Goal: Task Accomplishment & Management: Use online tool/utility

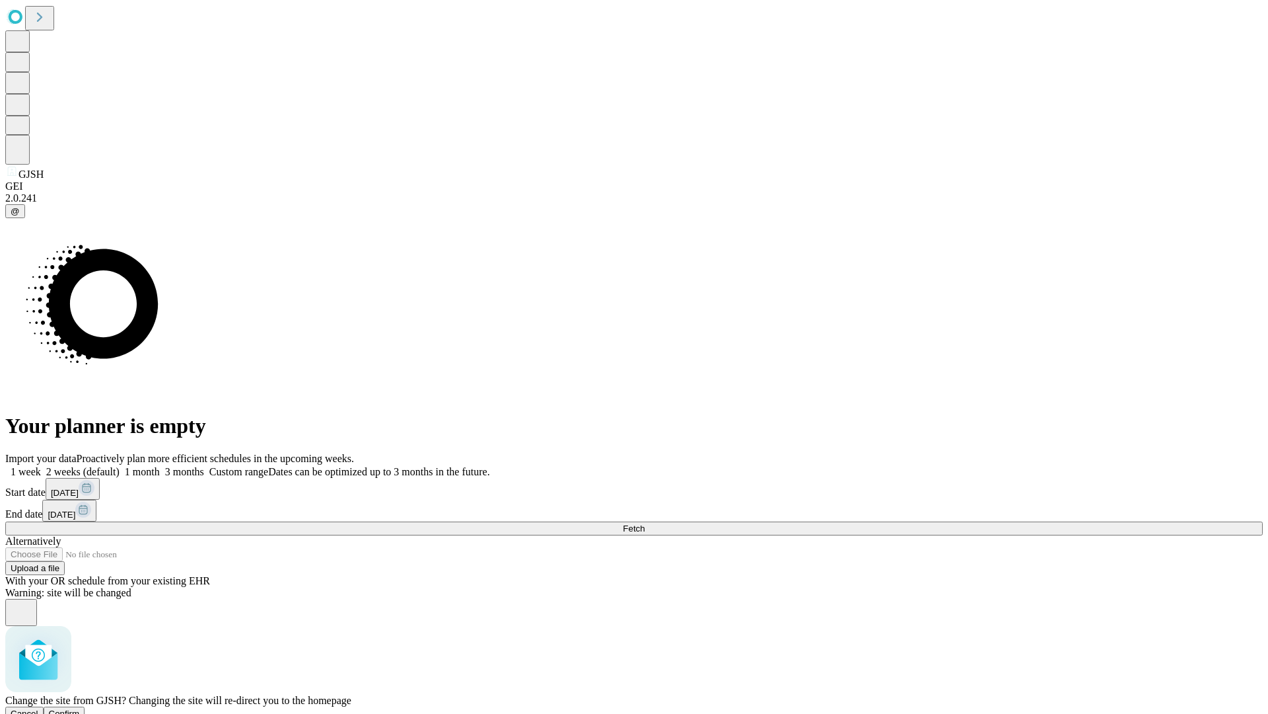
click at [80, 708] on span "Confirm" at bounding box center [64, 713] width 31 height 10
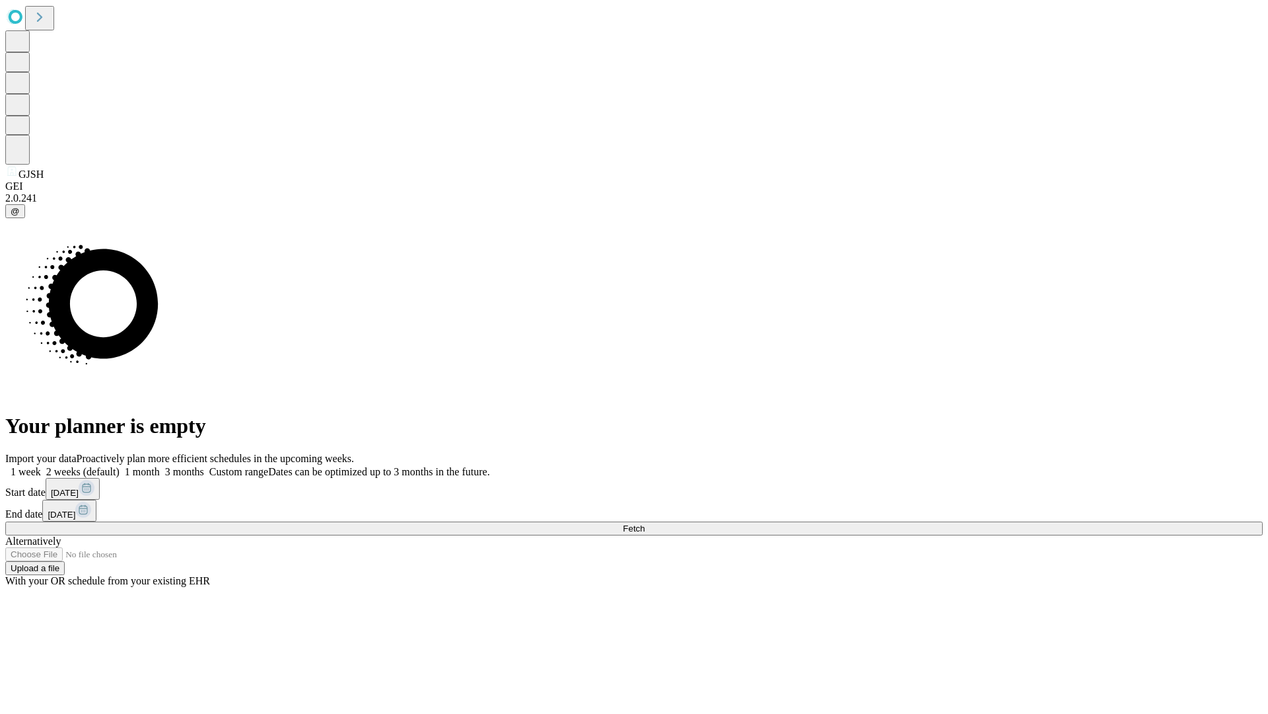
click at [41, 466] on label "1 week" at bounding box center [23, 471] width 36 height 11
click at [645, 523] on span "Fetch" at bounding box center [634, 528] width 22 height 10
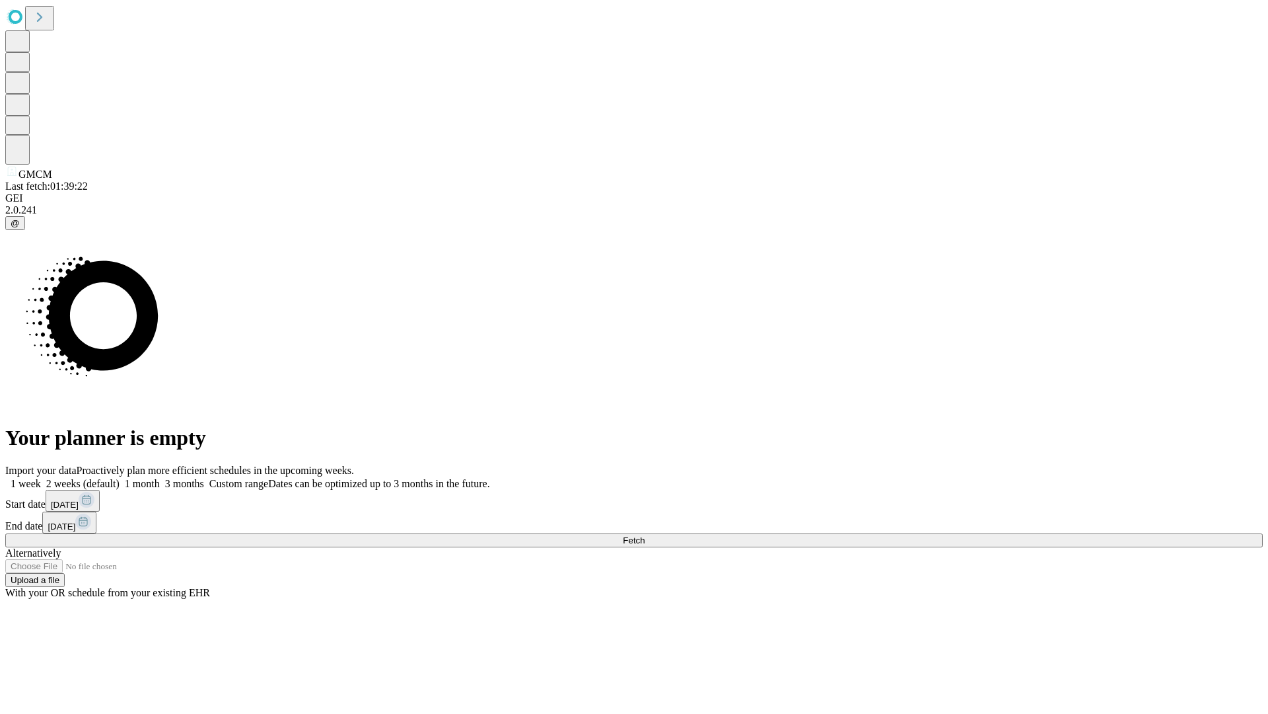
click at [41, 478] on label "1 week" at bounding box center [23, 483] width 36 height 11
click at [645, 535] on span "Fetch" at bounding box center [634, 540] width 22 height 10
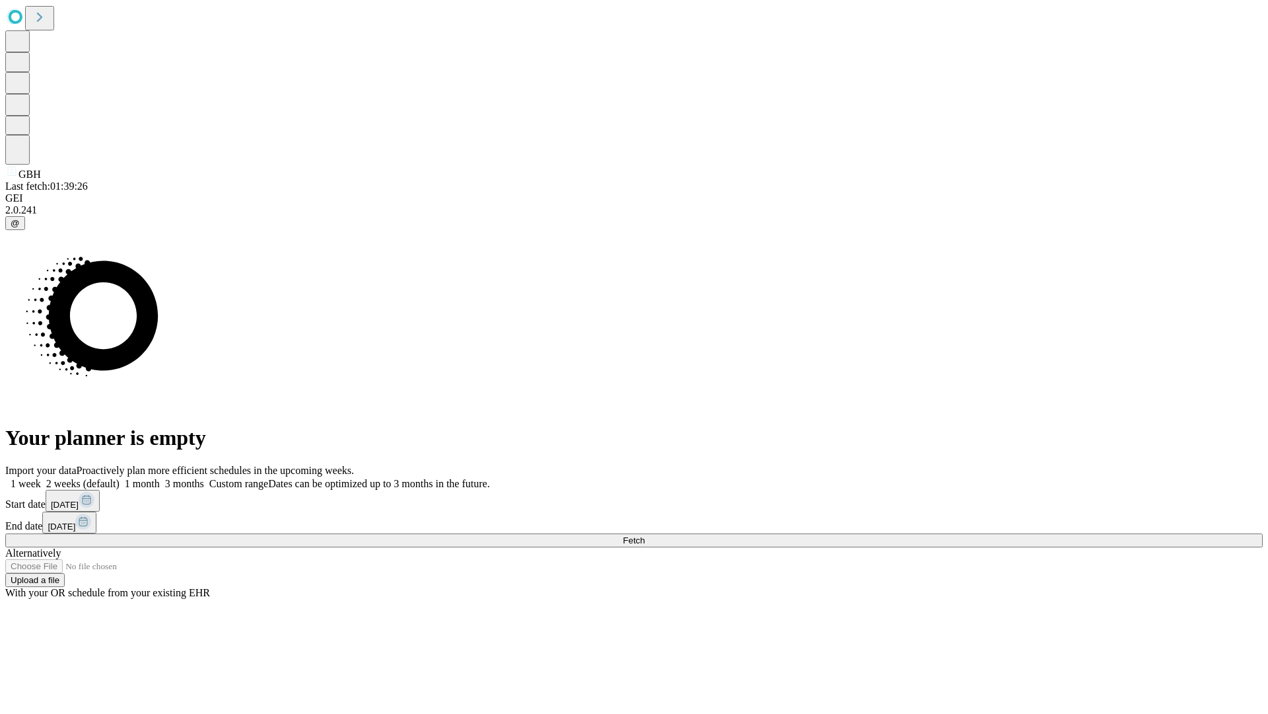
click at [41, 478] on label "1 week" at bounding box center [23, 483] width 36 height 11
click at [645, 535] on span "Fetch" at bounding box center [634, 540] width 22 height 10
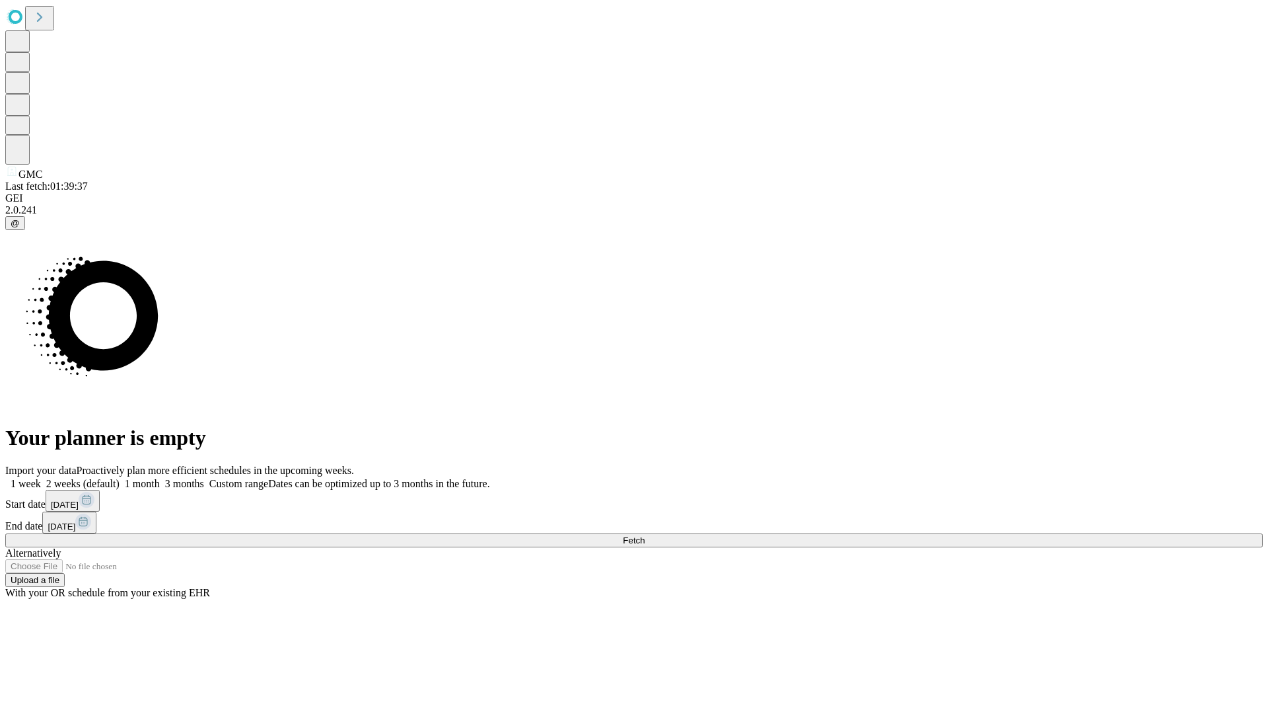
click at [41, 478] on label "1 week" at bounding box center [23, 483] width 36 height 11
click at [645, 535] on span "Fetch" at bounding box center [634, 540] width 22 height 10
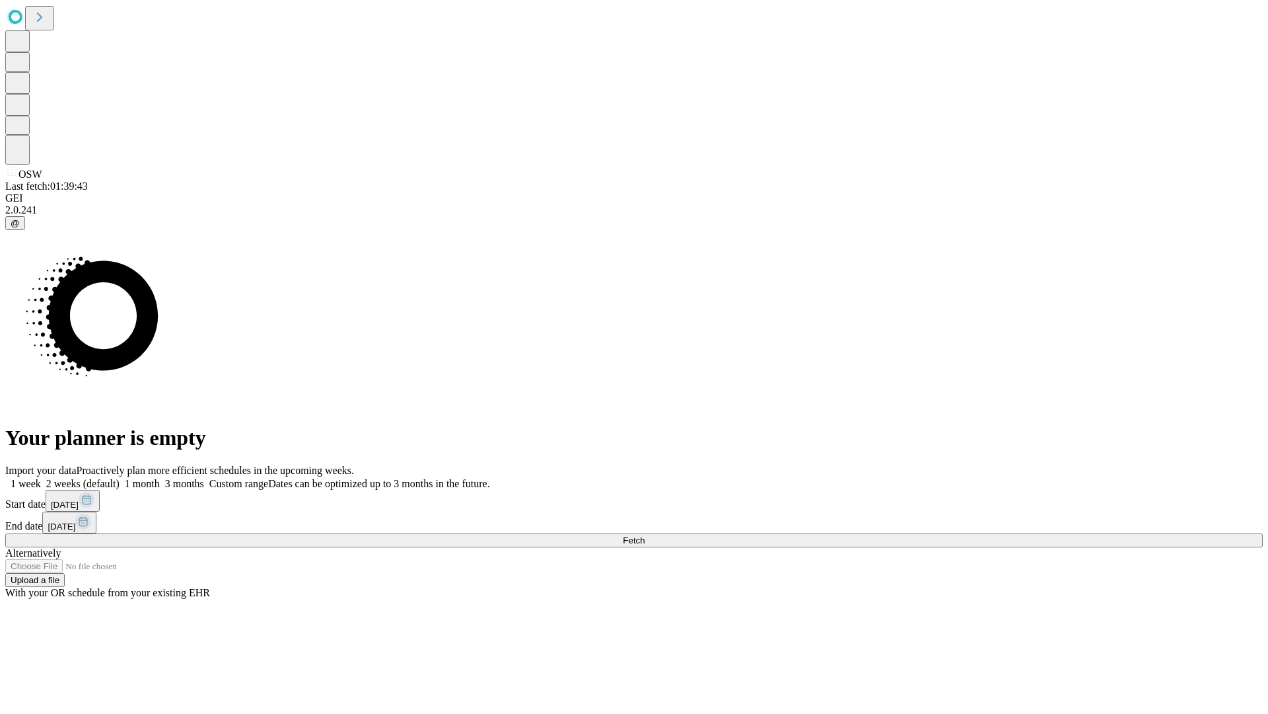
click at [41, 478] on label "1 week" at bounding box center [23, 483] width 36 height 11
click at [645, 535] on span "Fetch" at bounding box center [634, 540] width 22 height 10
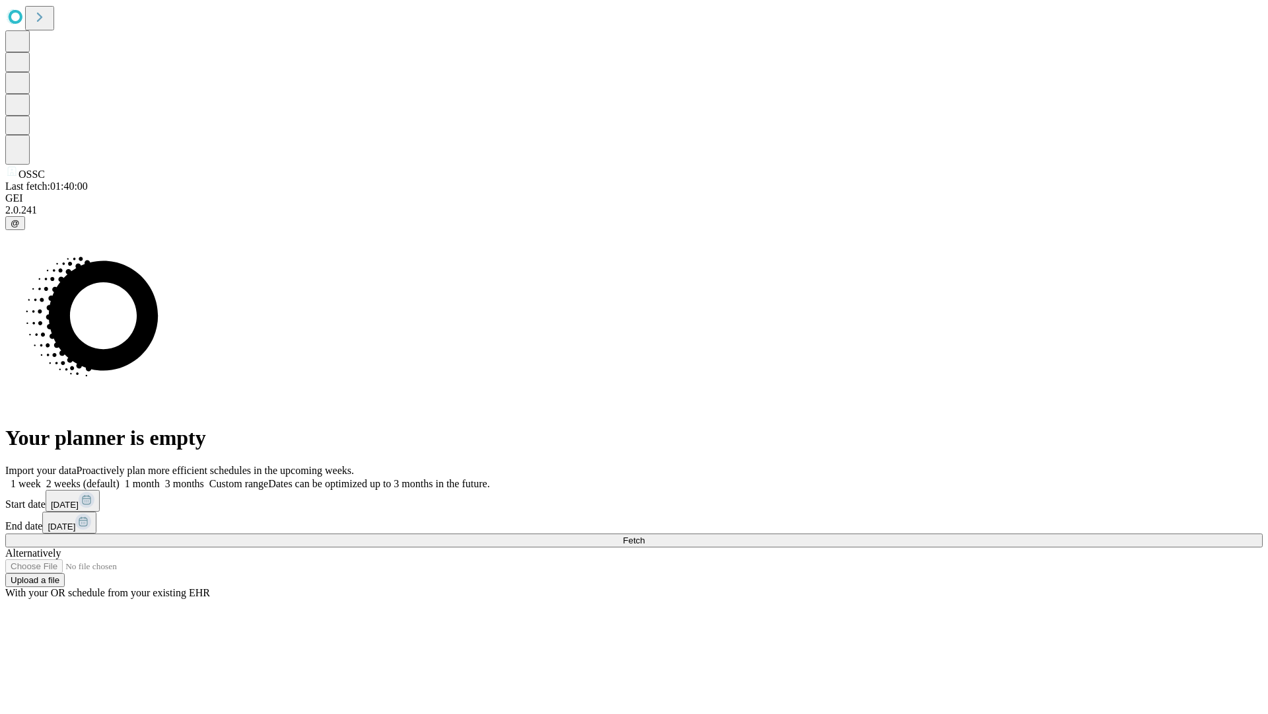
click at [41, 478] on label "1 week" at bounding box center [23, 483] width 36 height 11
click at [645, 535] on span "Fetch" at bounding box center [634, 540] width 22 height 10
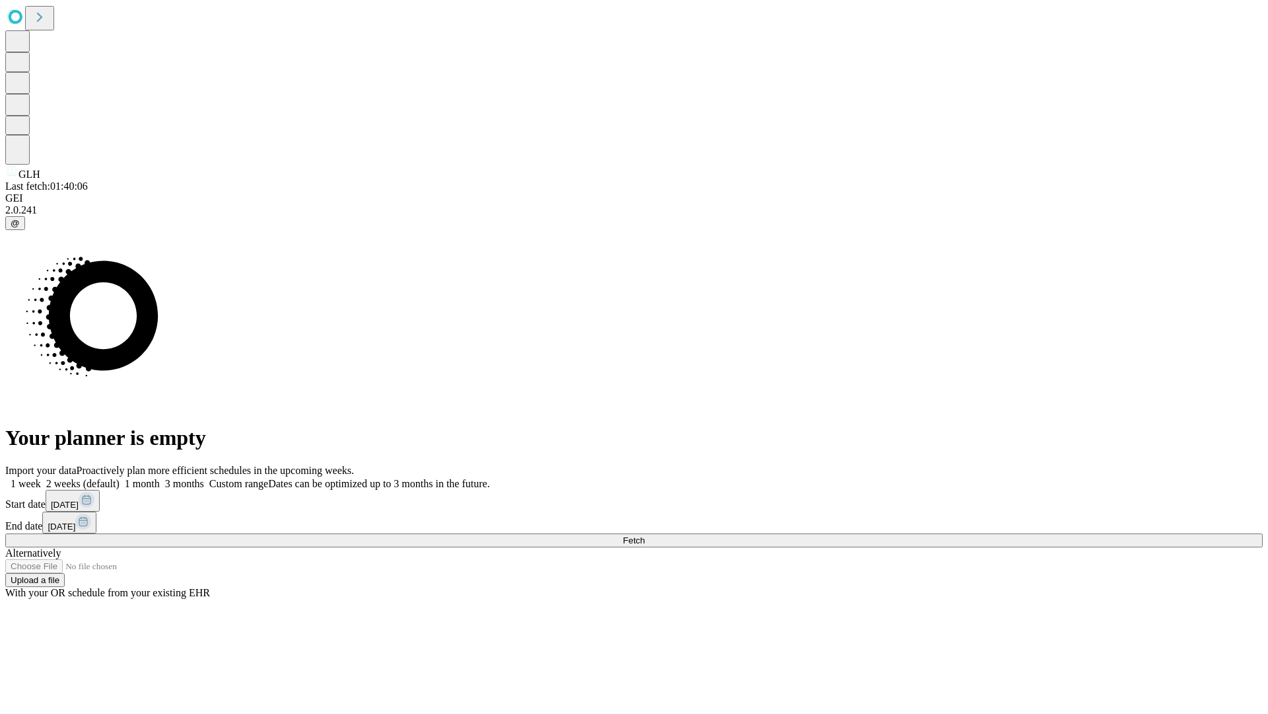
click at [41, 478] on label "1 week" at bounding box center [23, 483] width 36 height 11
click at [645, 535] on span "Fetch" at bounding box center [634, 540] width 22 height 10
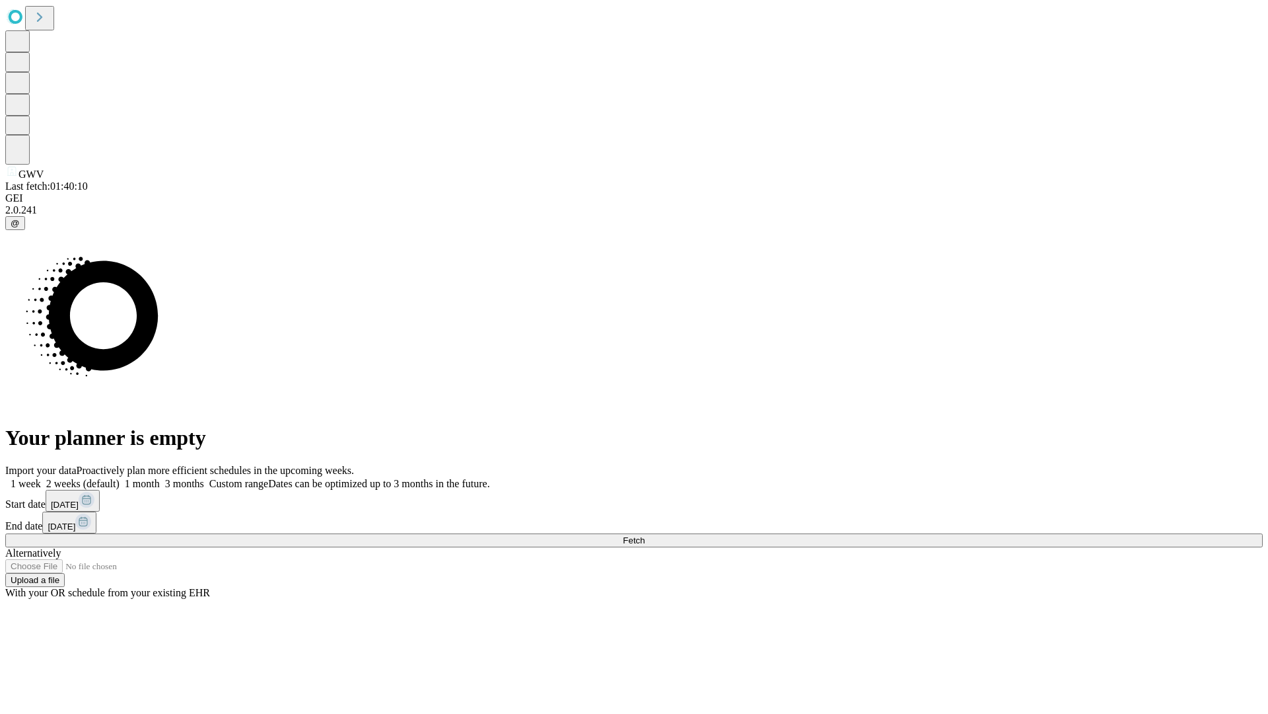
click at [41, 478] on label "1 week" at bounding box center [23, 483] width 36 height 11
click at [645, 535] on span "Fetch" at bounding box center [634, 540] width 22 height 10
click at [41, 478] on label "1 week" at bounding box center [23, 483] width 36 height 11
click at [645, 535] on span "Fetch" at bounding box center [634, 540] width 22 height 10
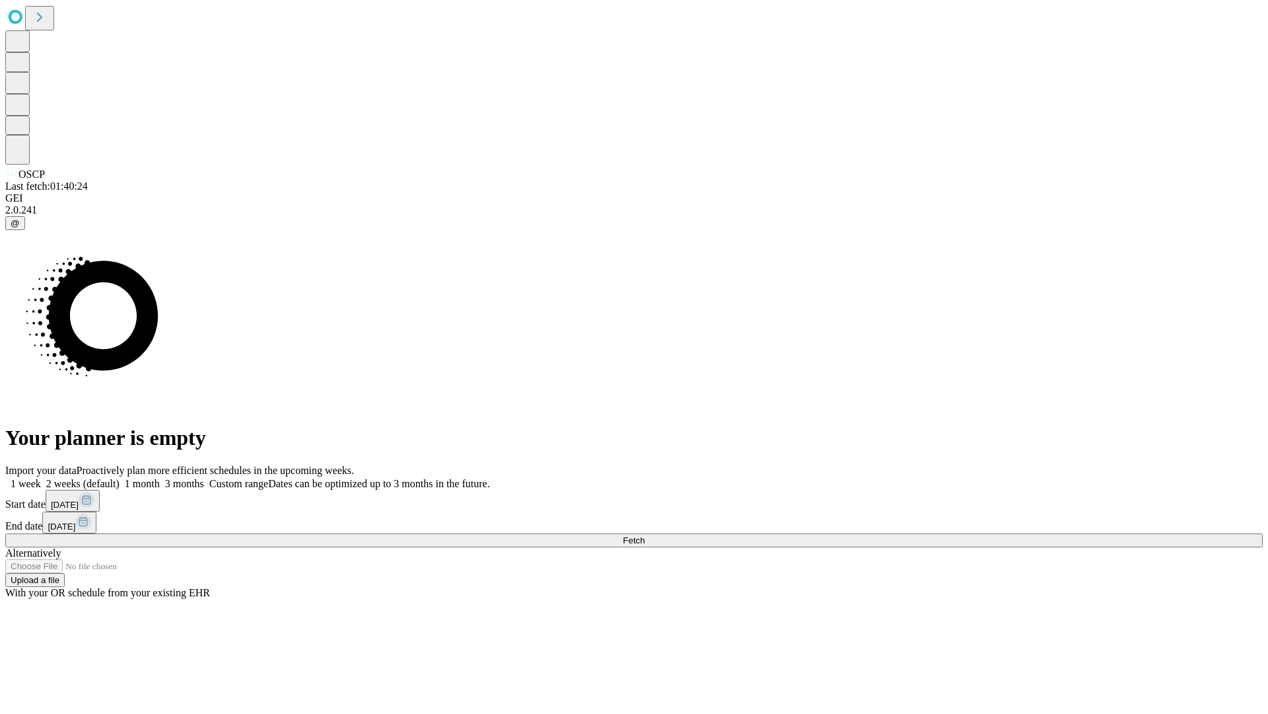
click at [645, 535] on span "Fetch" at bounding box center [634, 540] width 22 height 10
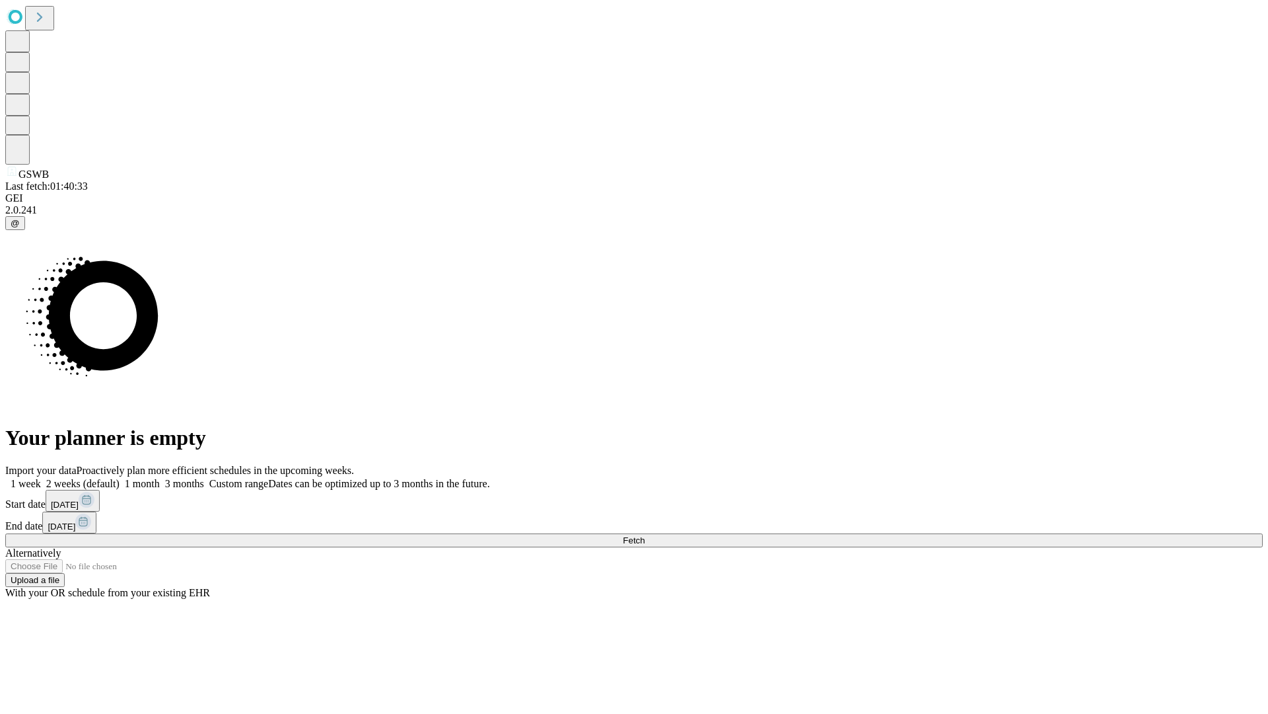
click at [41, 478] on label "1 week" at bounding box center [23, 483] width 36 height 11
click at [645, 535] on span "Fetch" at bounding box center [634, 540] width 22 height 10
